Goal: Navigation & Orientation: Find specific page/section

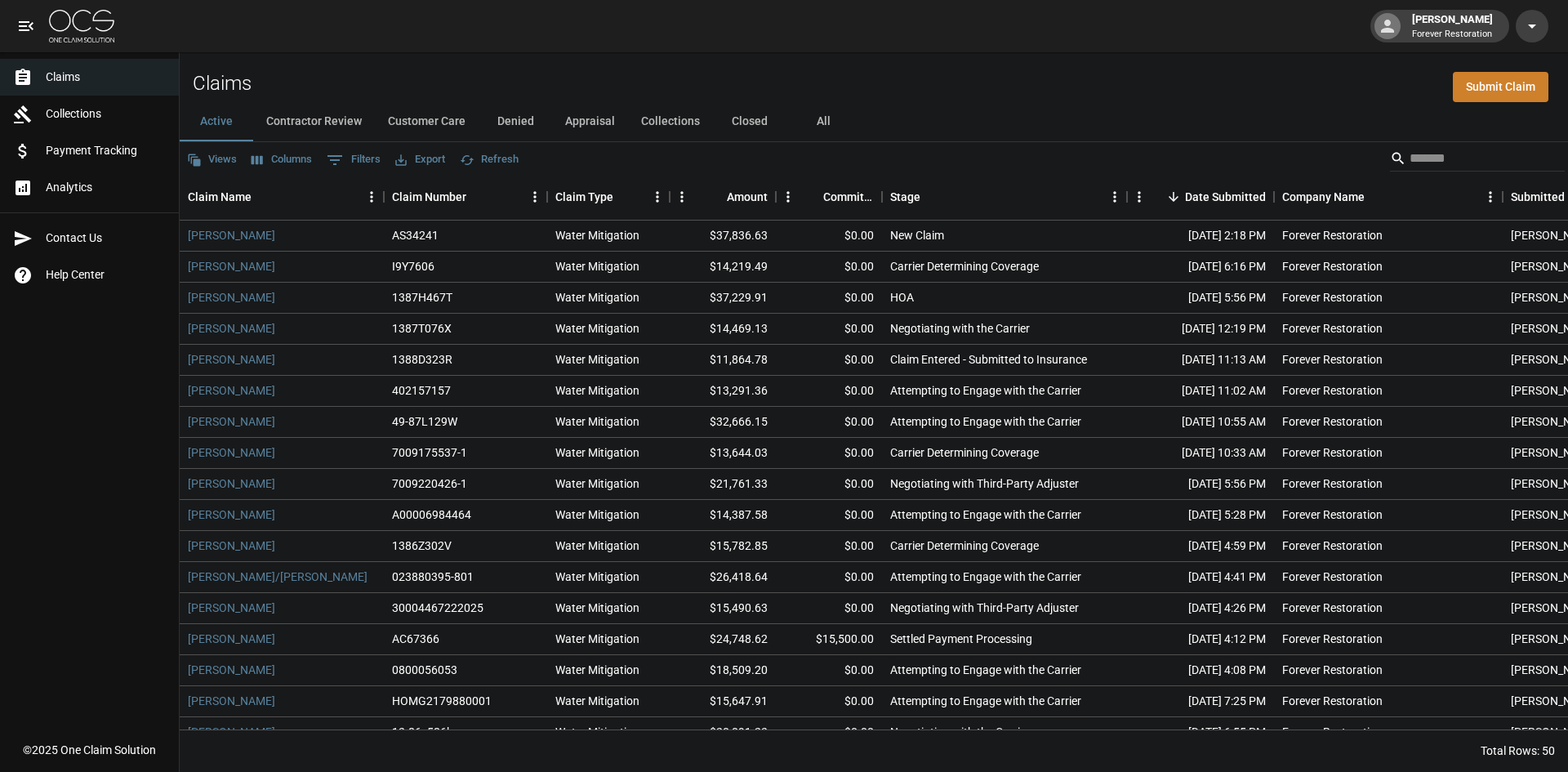
click at [423, 129] on button "Customer Care" at bounding box center [426, 122] width 104 height 39
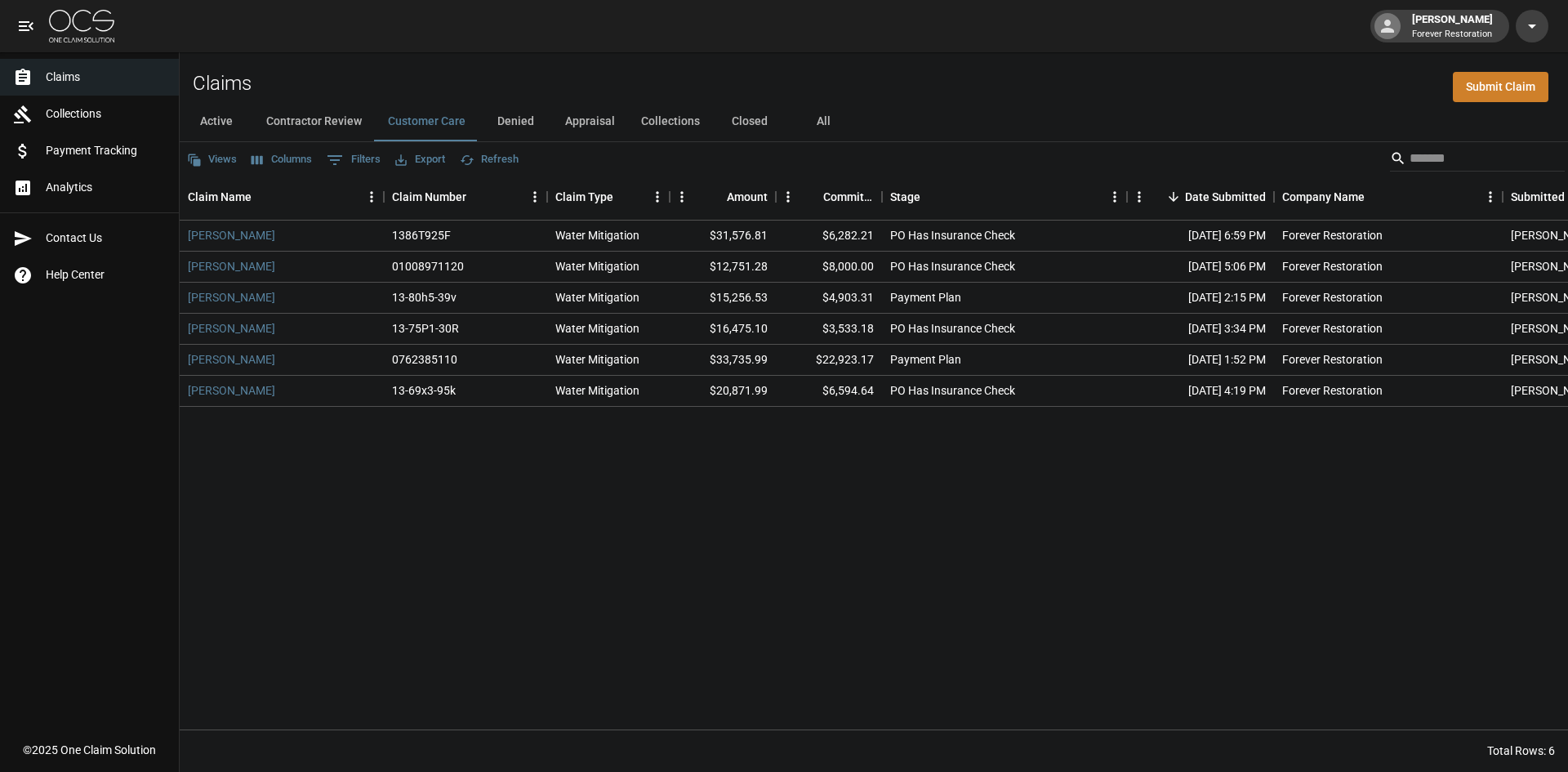
click at [217, 129] on button "Active" at bounding box center [217, 122] width 74 height 39
